Goal: Contribute content: Add original content to the website for others to see

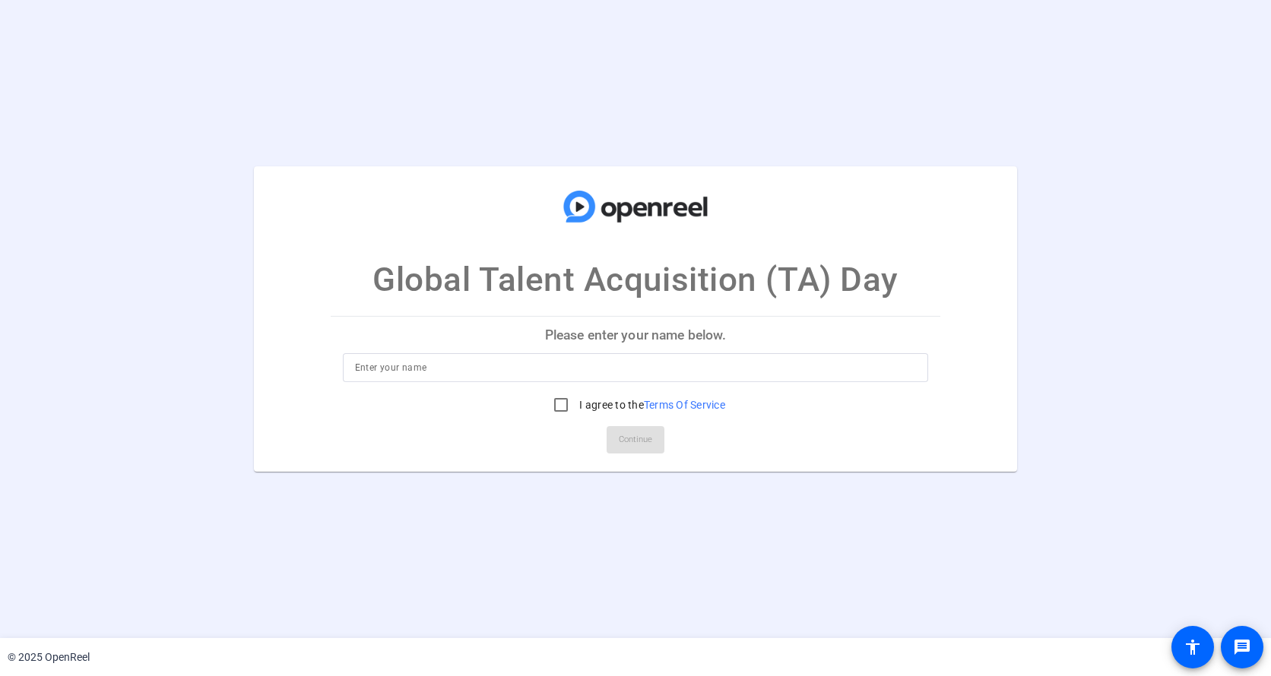
click at [426, 372] on input at bounding box center [636, 368] width 562 height 18
type input "Shannon Ellis"
click at [552, 403] on input "I agree to the Terms Of Service" at bounding box center [561, 405] width 30 height 30
checkbox input "true"
click at [625, 437] on span "Continue" at bounding box center [635, 440] width 33 height 23
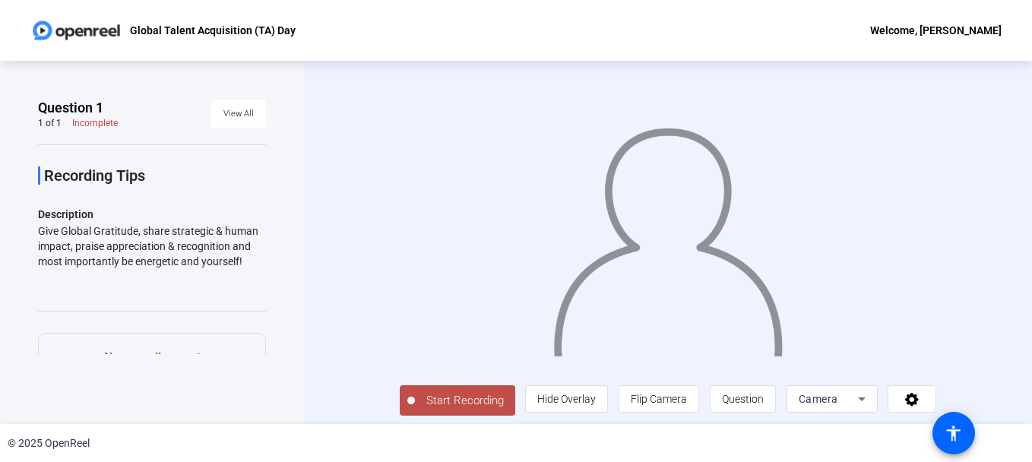
click at [516, 210] on div at bounding box center [668, 220] width 537 height 302
click at [834, 404] on div "Camera" at bounding box center [828, 399] width 59 height 18
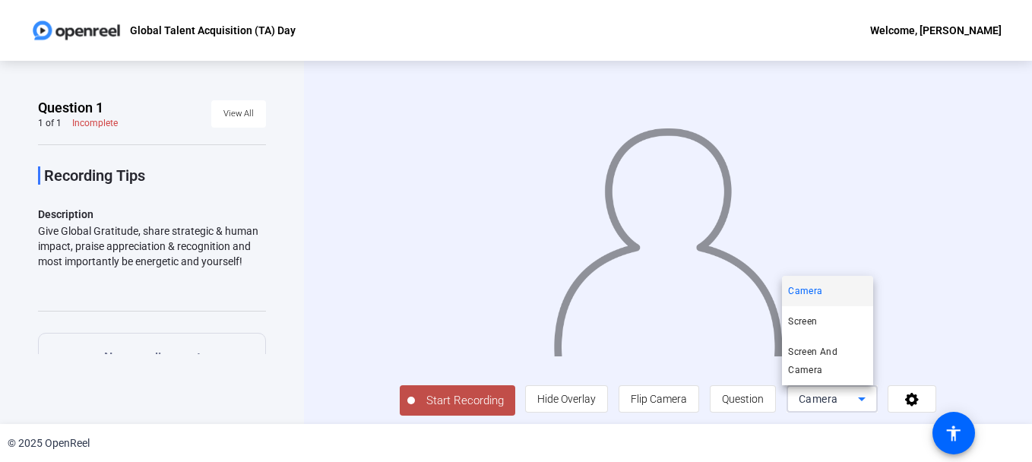
click at [372, 321] on div at bounding box center [516, 231] width 1032 height 462
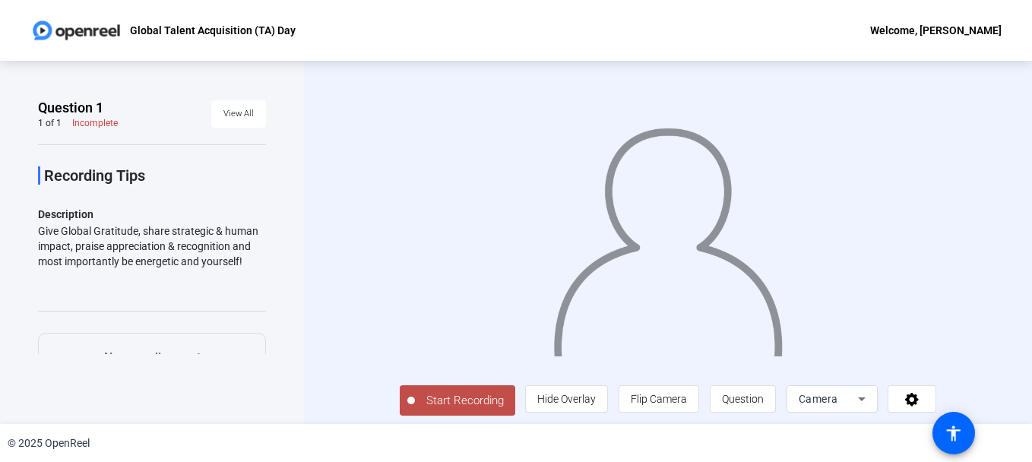
click at [445, 404] on span "Start Recording" at bounding box center [465, 400] width 100 height 17
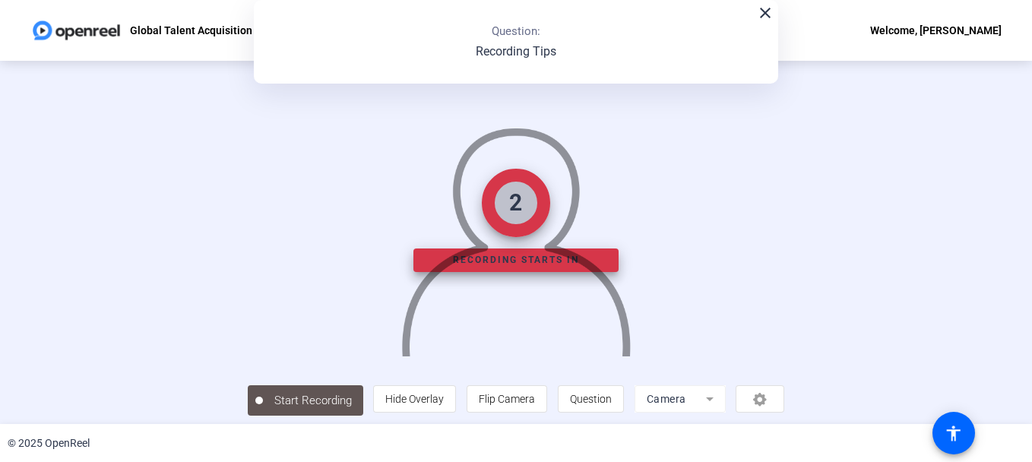
drag, startPoint x: 445, startPoint y: 404, endPoint x: 416, endPoint y: 318, distance: 89.9
click at [416, 318] on div "2 Recording starts in Start Recording person Hide Overlay flip Flip Camera ques…" at bounding box center [516, 242] width 537 height 347
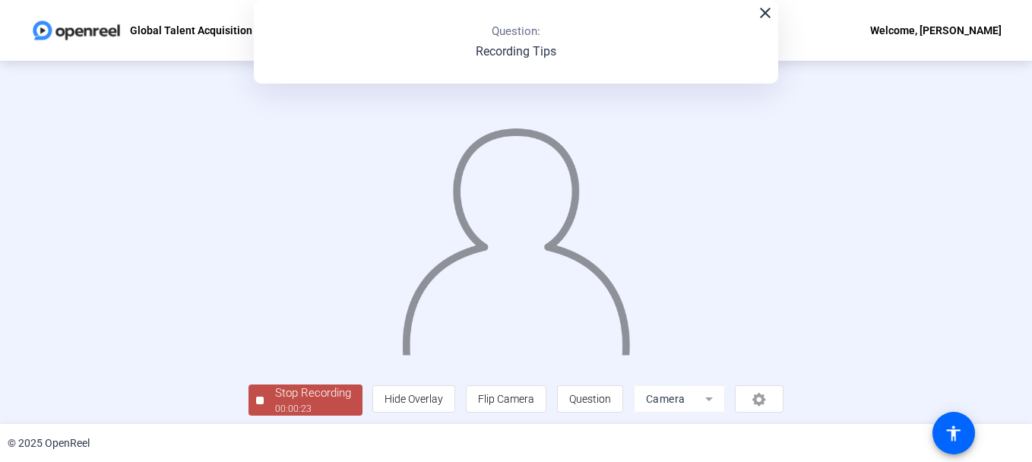
click at [294, 402] on div "00:00:23" at bounding box center [313, 409] width 76 height 14
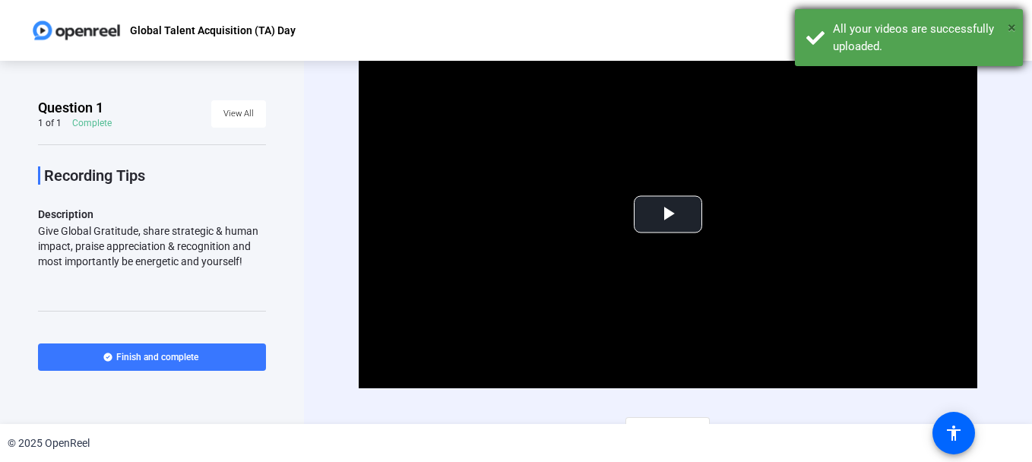
click at [1014, 22] on span "×" at bounding box center [1012, 27] width 8 height 18
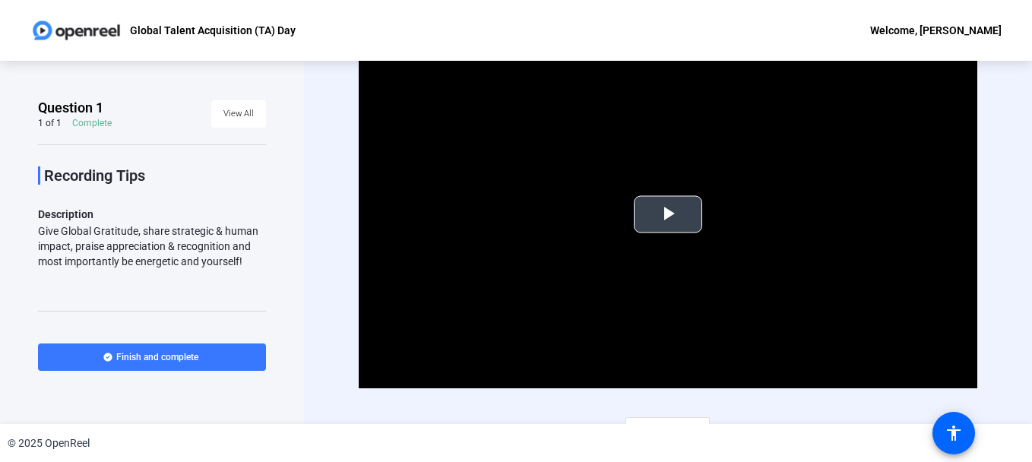
click at [668, 214] on span "Video Player" at bounding box center [668, 214] width 0 height 0
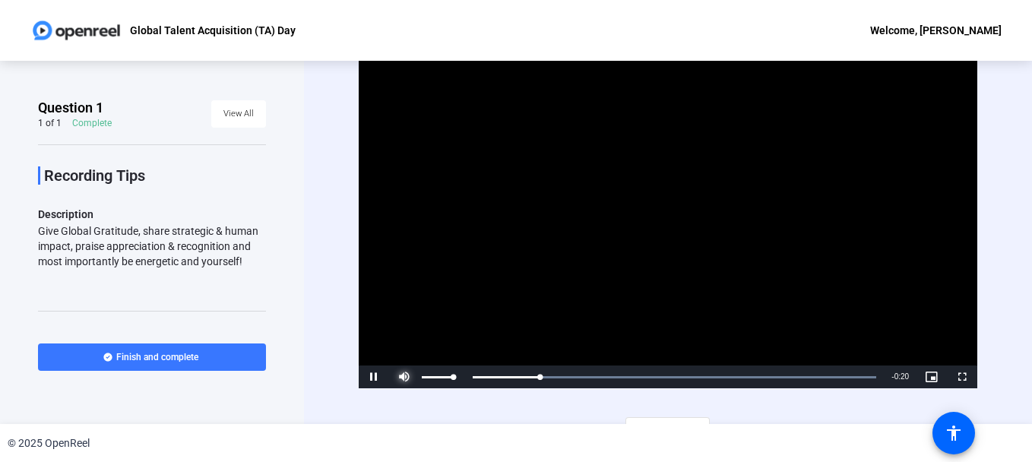
click at [400, 377] on span "Video Player" at bounding box center [404, 377] width 30 height 0
click at [336, 165] on div "Video Player is loading. Play Video Pause Mute 0% Current Time 0:11 / Duration …" at bounding box center [668, 242] width 728 height 363
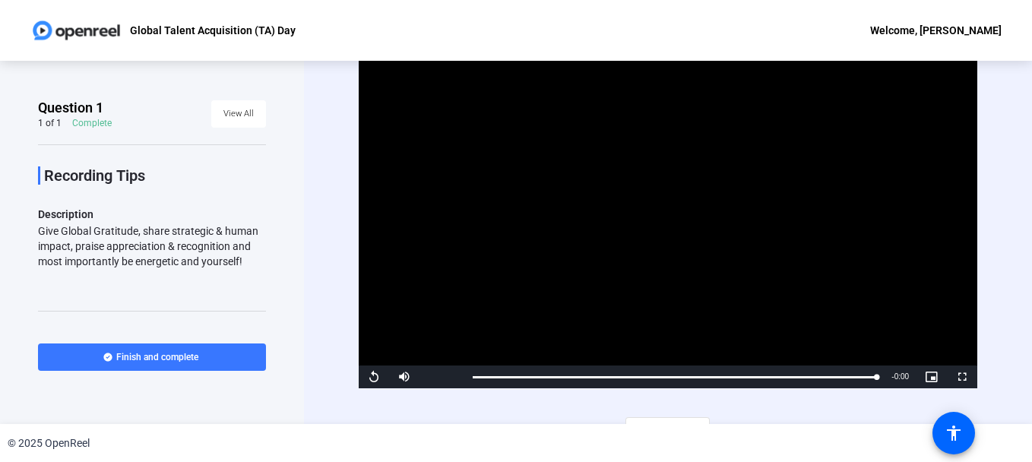
click at [804, 232] on video "Video Player" at bounding box center [668, 214] width 619 height 348
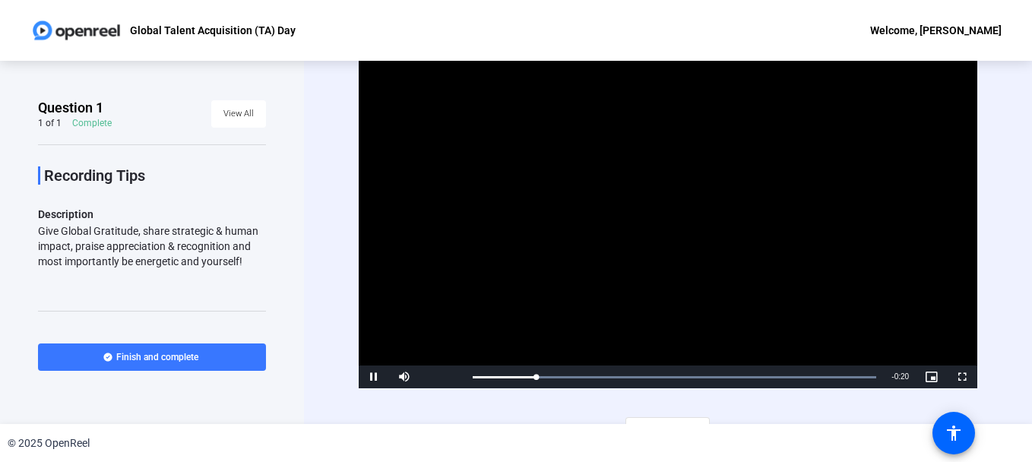
scroll to position [23, 0]
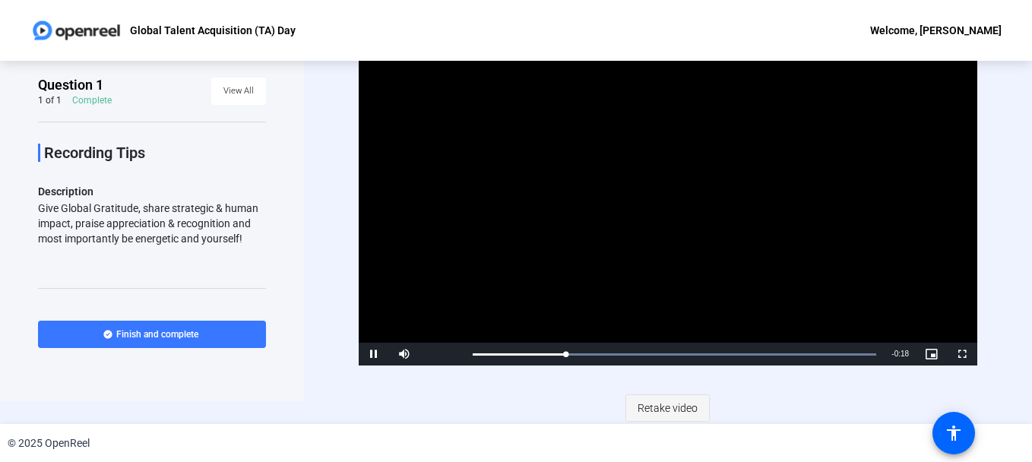
click at [664, 409] on span "Retake video" at bounding box center [668, 408] width 60 height 29
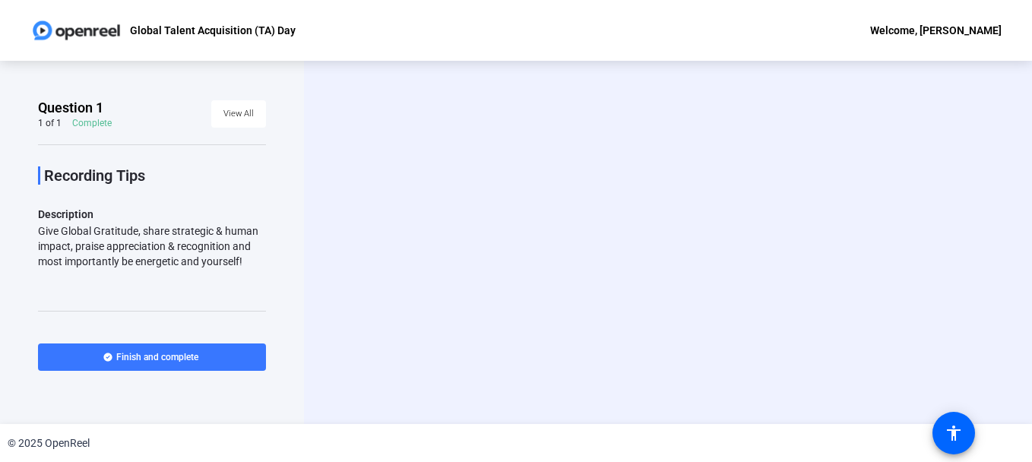
scroll to position [0, 0]
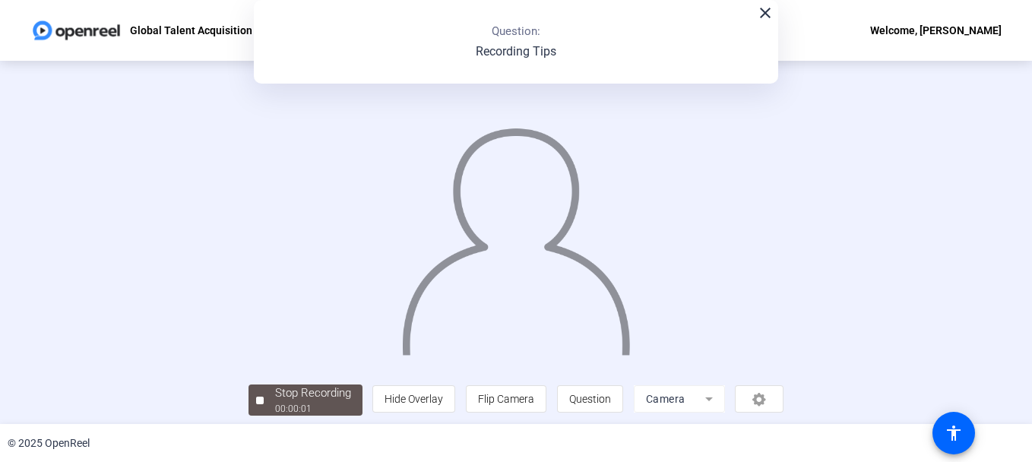
click at [762, 11] on mat-icon "close" at bounding box center [765, 13] width 18 height 18
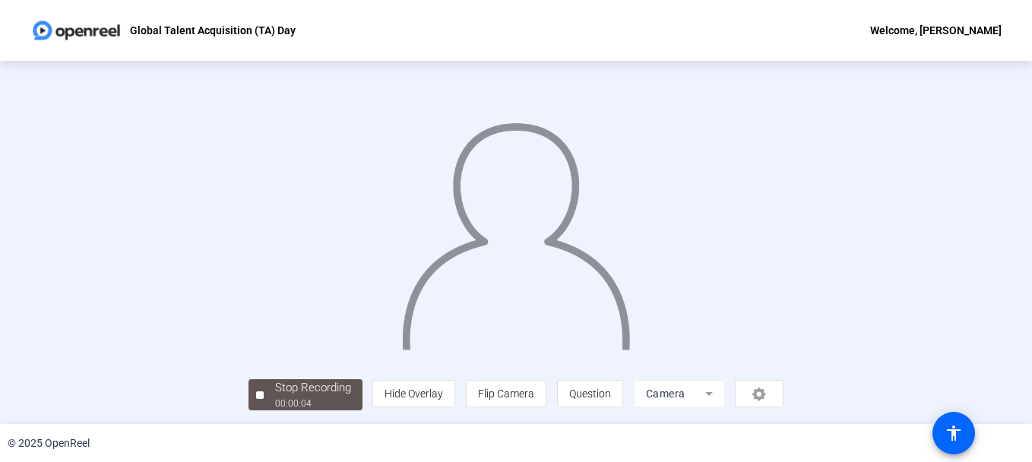
scroll to position [92, 0]
click at [275, 402] on div "00:00:06" at bounding box center [313, 404] width 76 height 14
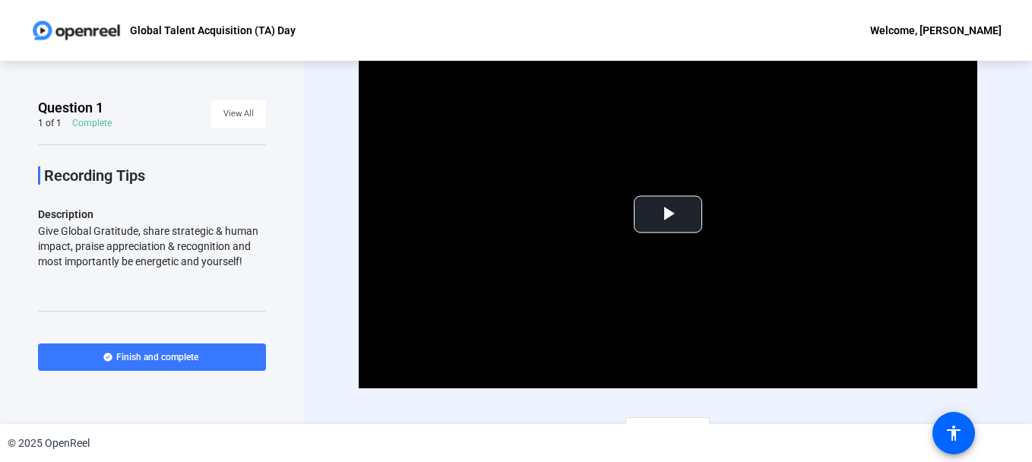
scroll to position [23, 0]
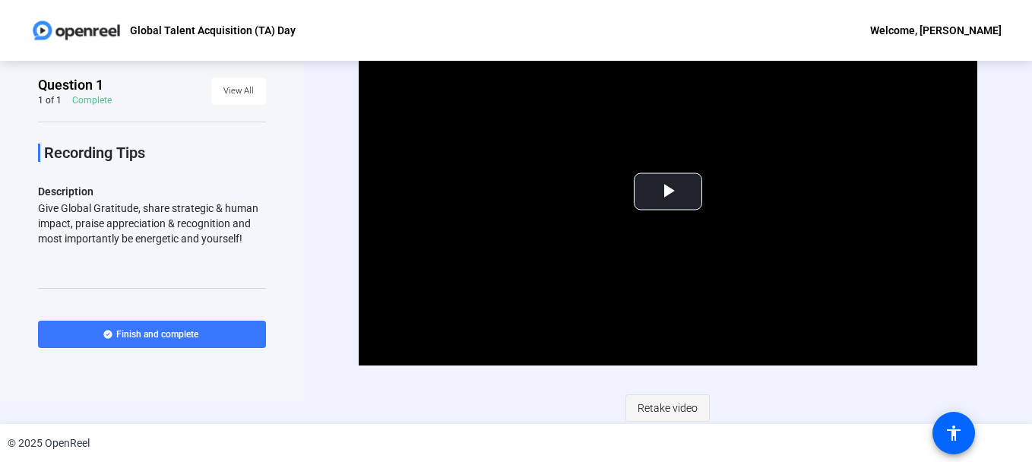
click at [655, 402] on span "Retake video" at bounding box center [668, 408] width 60 height 29
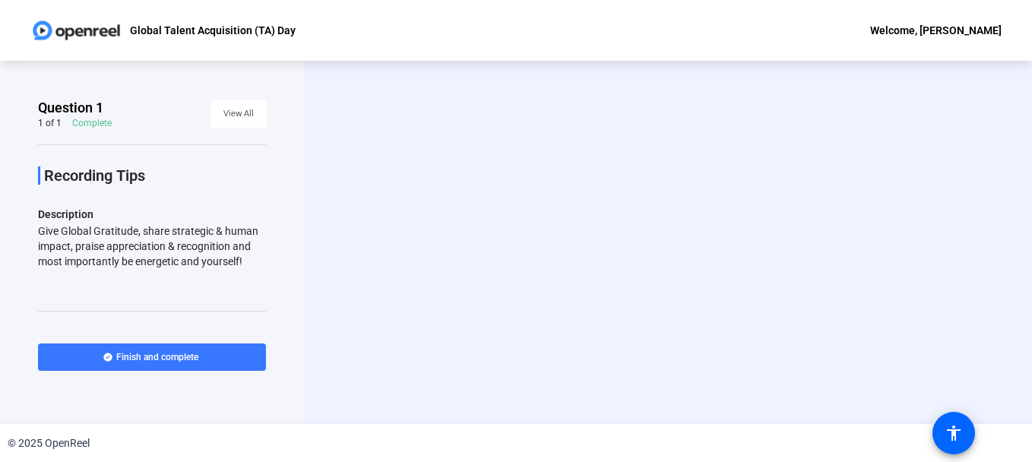
scroll to position [0, 0]
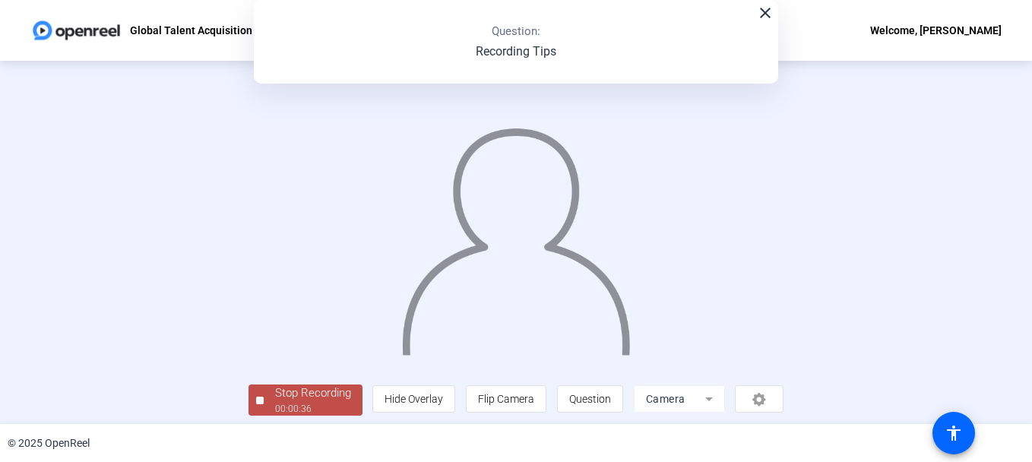
click at [763, 370] on div at bounding box center [516, 219] width 536 height 301
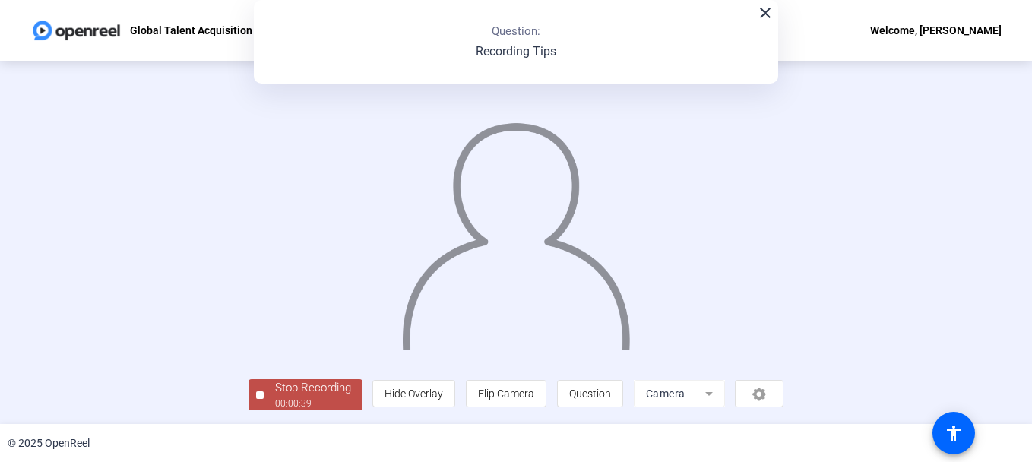
click at [275, 404] on div "00:00:39" at bounding box center [313, 404] width 76 height 14
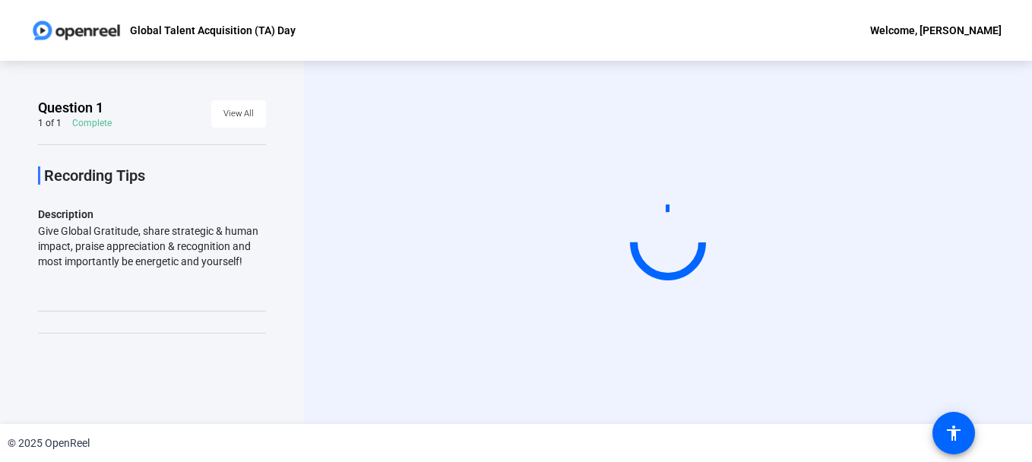
scroll to position [0, 0]
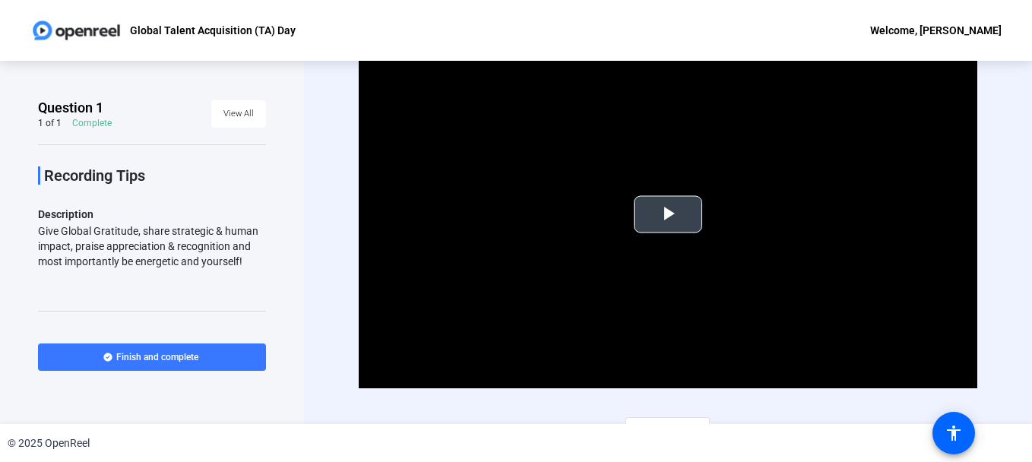
click at [668, 214] on span "Video Player" at bounding box center [668, 214] width 0 height 0
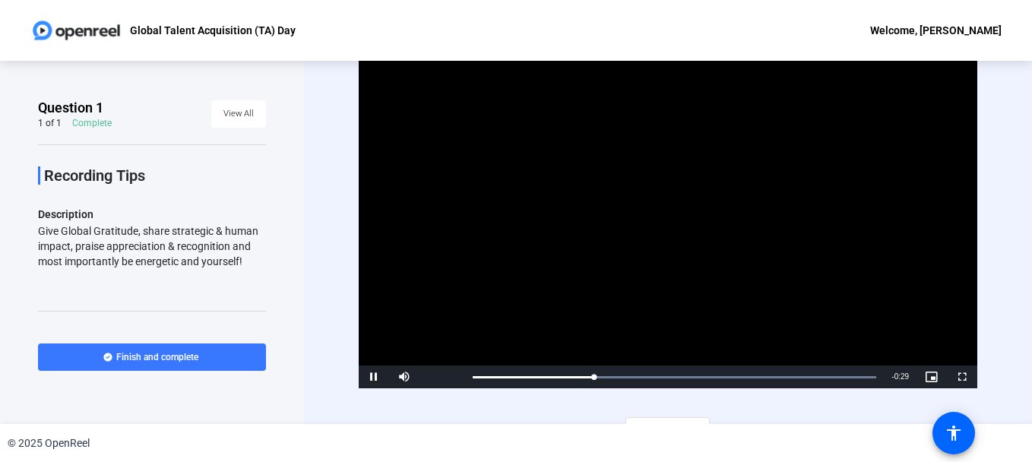
scroll to position [23, 0]
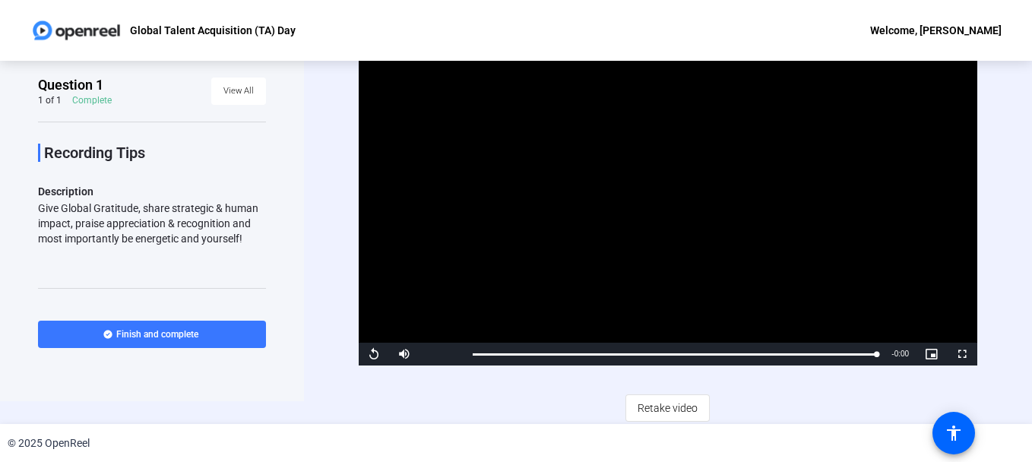
click at [660, 378] on div "Video Player is loading. Play Video Replay Mute 0% Current Time 0:40 / Duration…" at bounding box center [668, 219] width 619 height 404
click at [665, 404] on span "Retake video" at bounding box center [668, 408] width 60 height 29
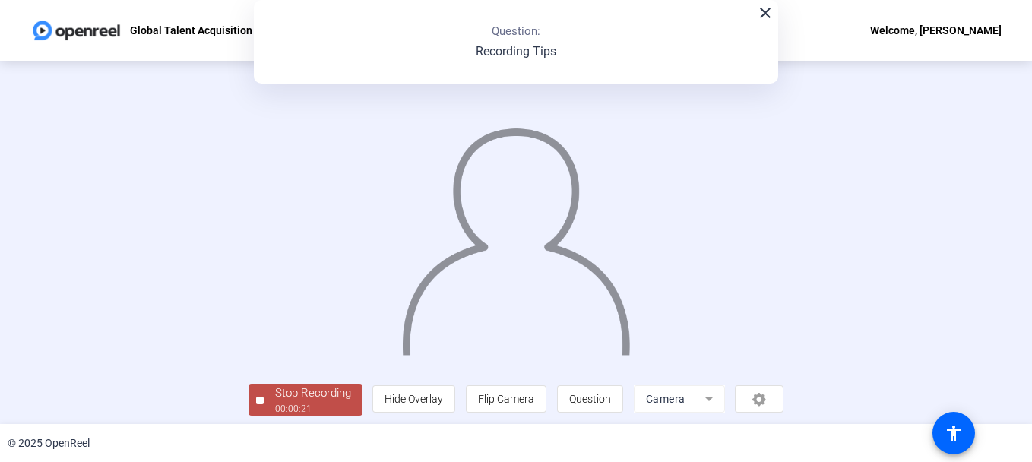
click at [632, 350] on img at bounding box center [516, 235] width 232 height 241
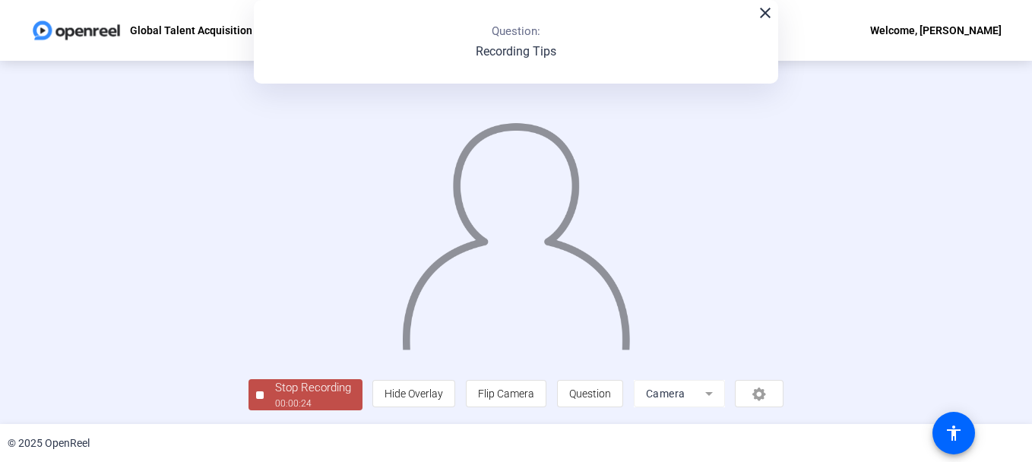
scroll to position [92, 0]
click at [275, 391] on div "Stop Recording" at bounding box center [313, 387] width 76 height 17
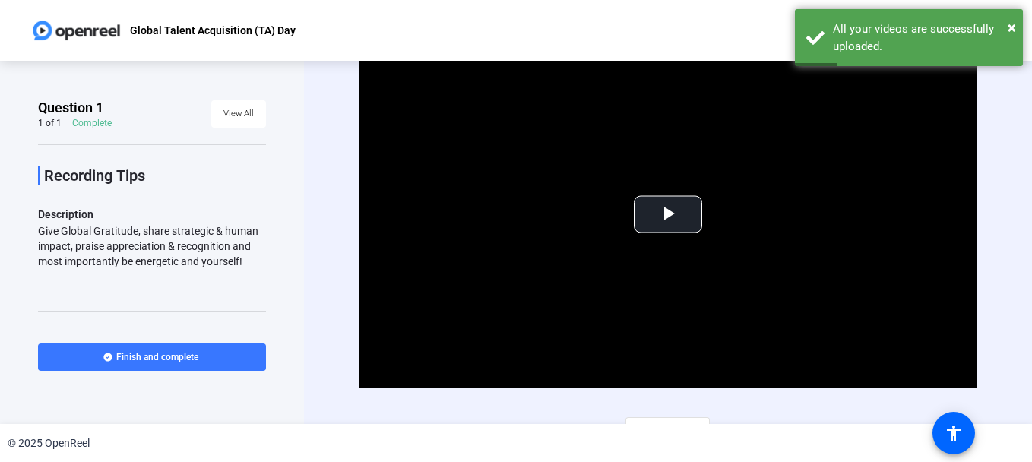
scroll to position [23, 0]
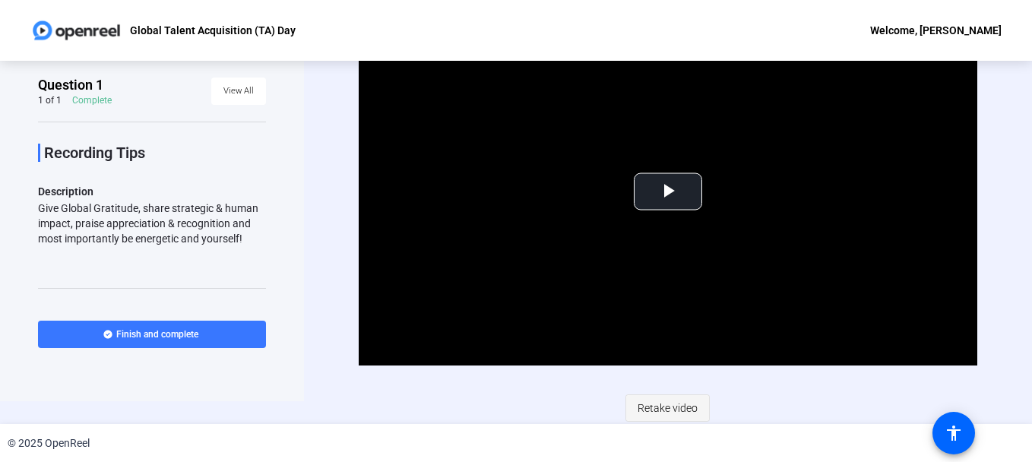
click at [659, 400] on span "Retake video" at bounding box center [668, 408] width 60 height 29
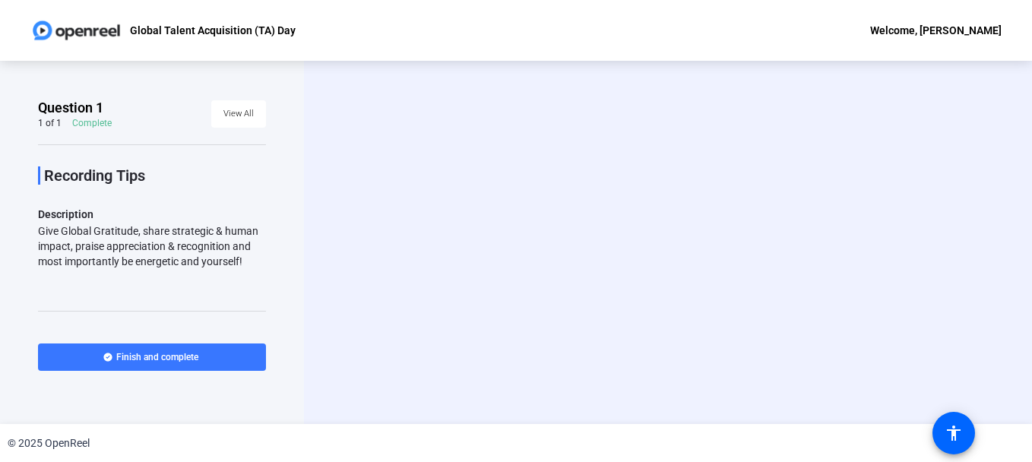
scroll to position [0, 0]
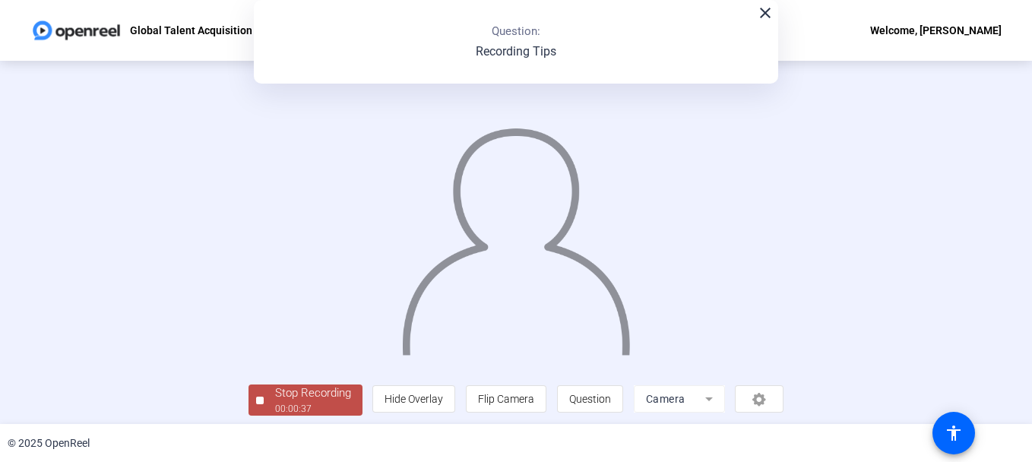
click at [597, 323] on img at bounding box center [516, 235] width 232 height 241
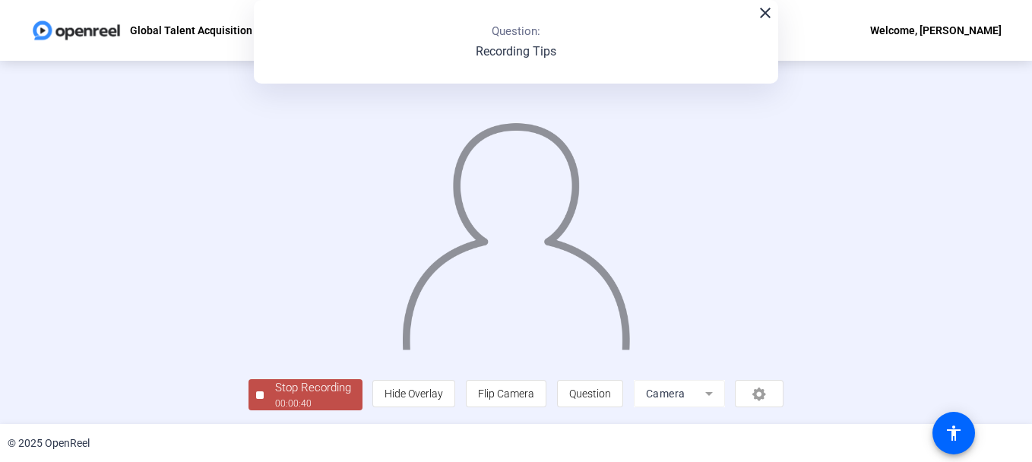
scroll to position [84, 0]
click at [275, 391] on div "Stop Recording" at bounding box center [313, 387] width 76 height 17
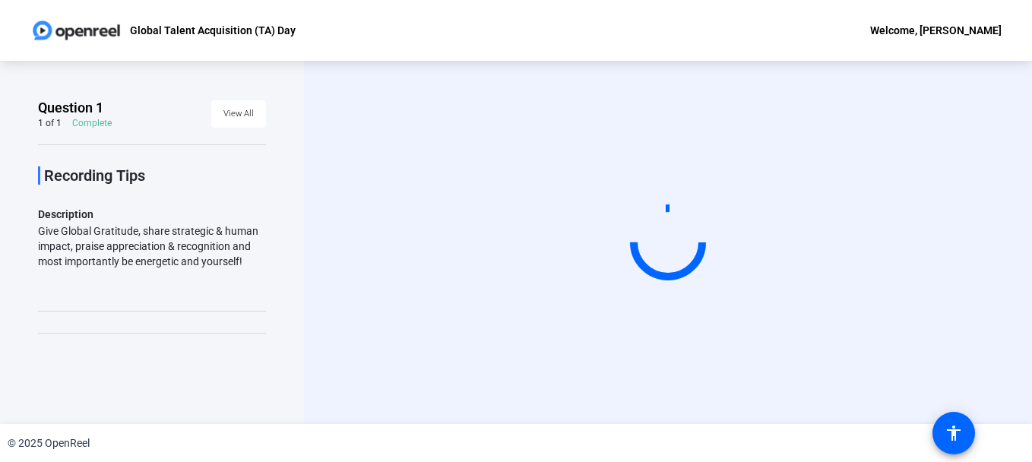
click at [1022, 176] on div "Start Recording" at bounding box center [668, 242] width 728 height 363
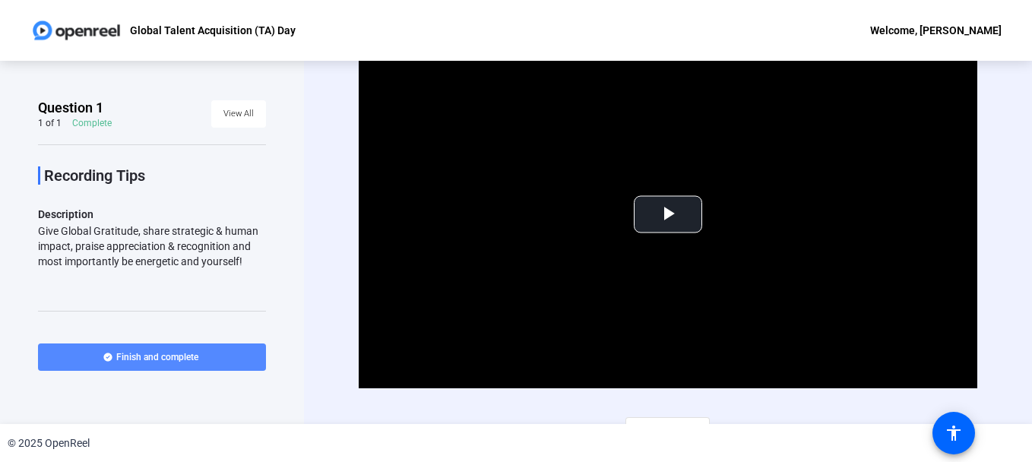
click at [108, 356] on icon at bounding box center [107, 357] width 8 height 8
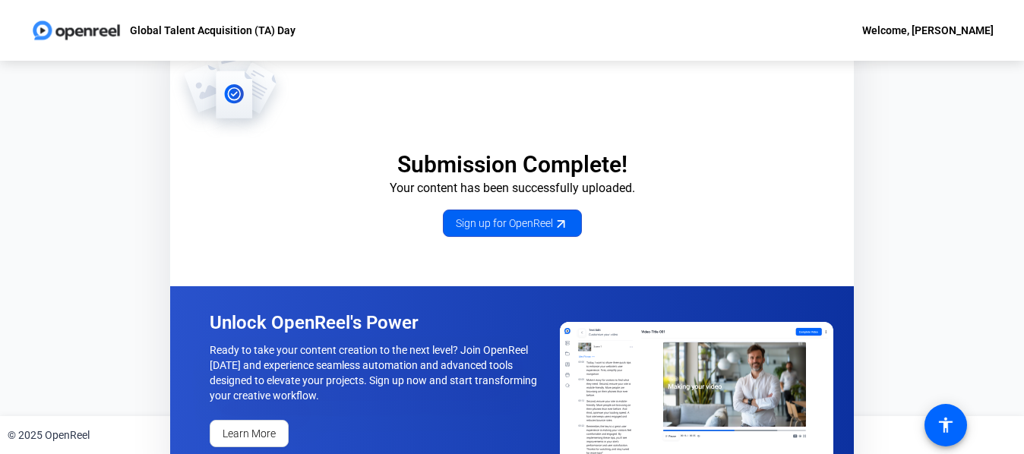
click at [471, 226] on span "Sign up for OpenReel" at bounding box center [512, 224] width 113 height 16
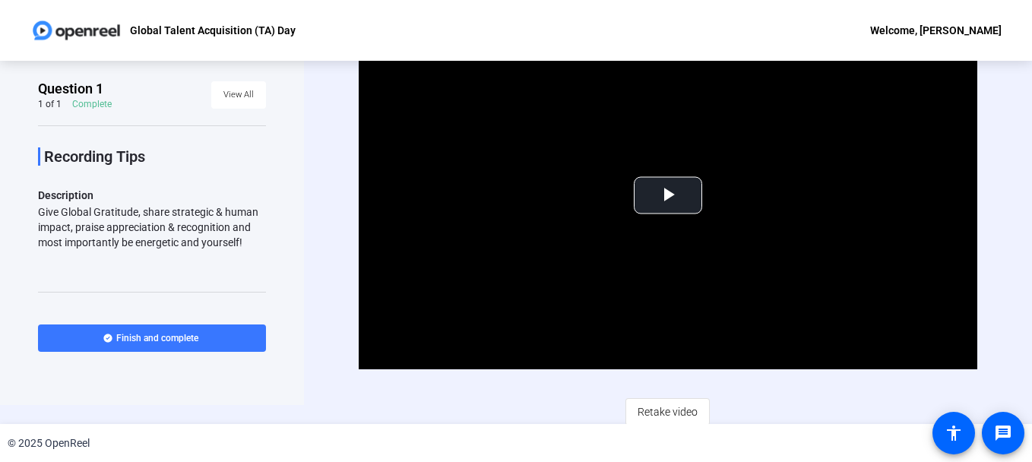
scroll to position [23, 0]
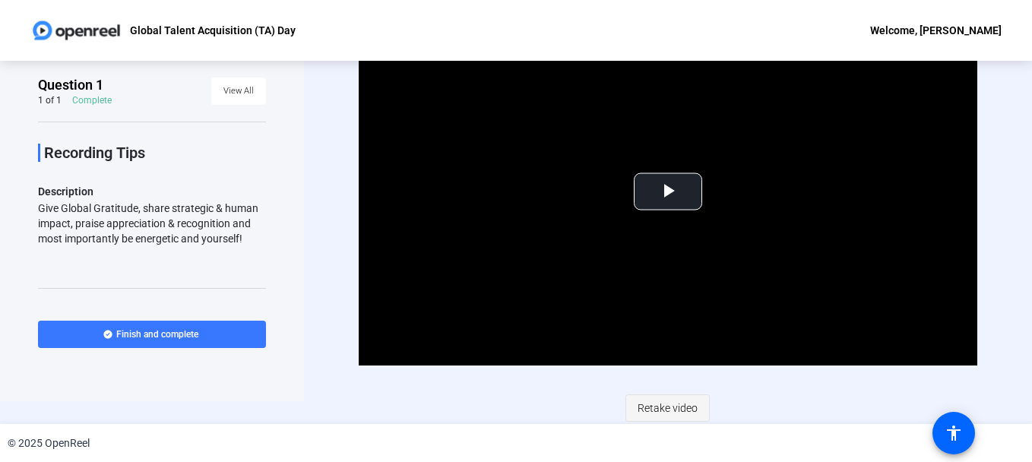
click at [660, 407] on span "Retake video" at bounding box center [668, 408] width 60 height 29
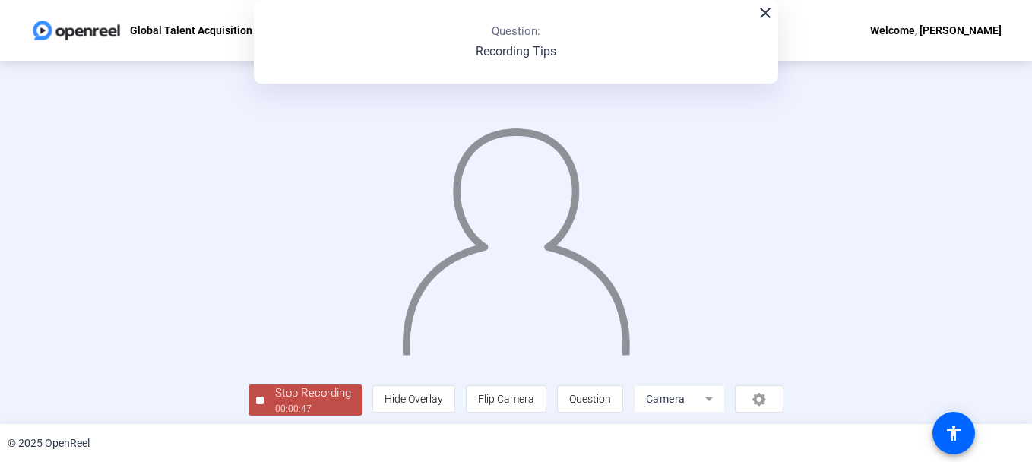
scroll to position [92, 0]
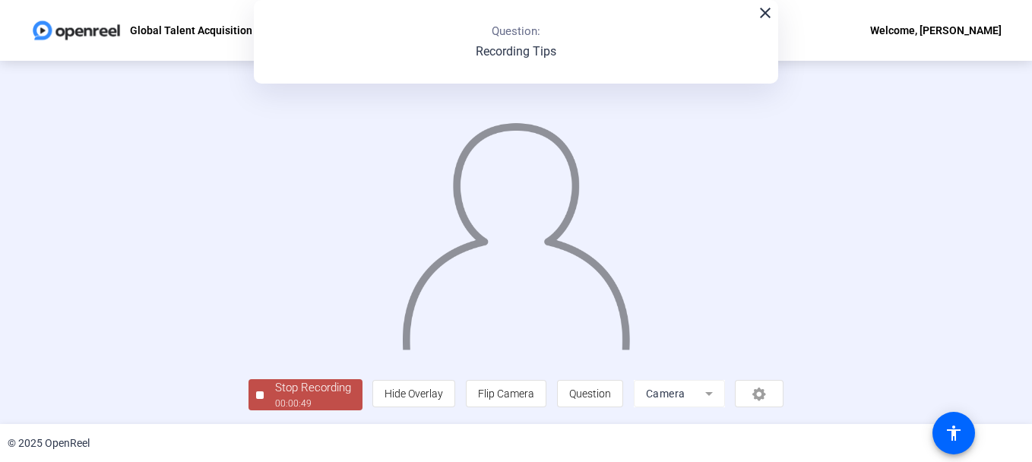
click at [275, 406] on div "00:00:49" at bounding box center [313, 404] width 76 height 14
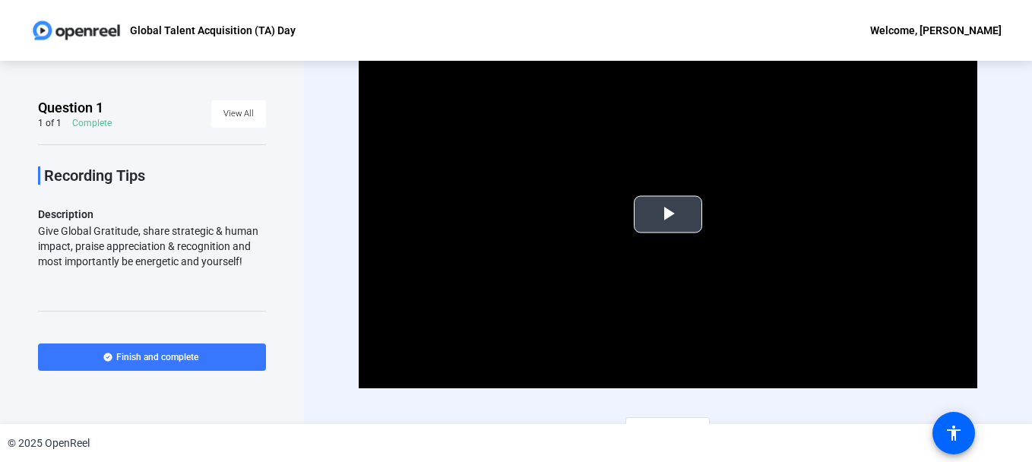
click at [668, 214] on span "Video Player" at bounding box center [668, 214] width 0 height 0
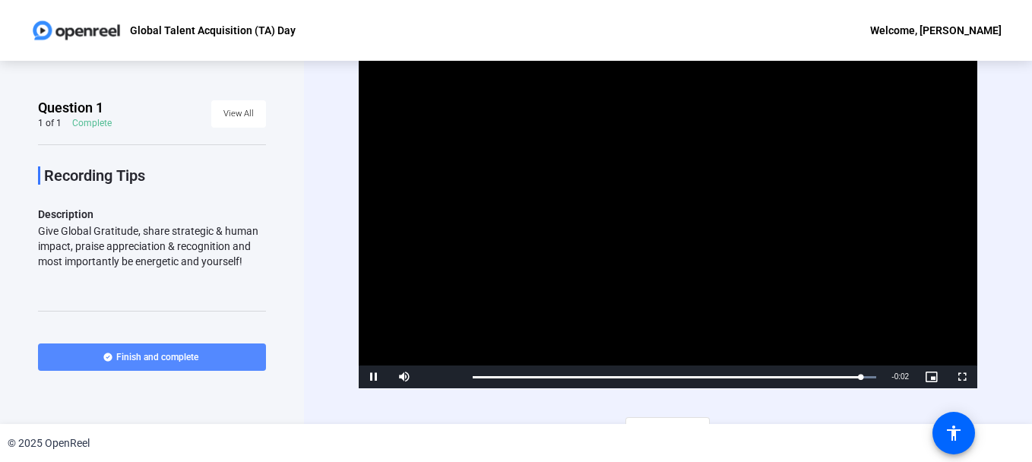
click at [226, 359] on span at bounding box center [152, 357] width 228 height 36
